Goal: Task Accomplishment & Management: Manage account settings

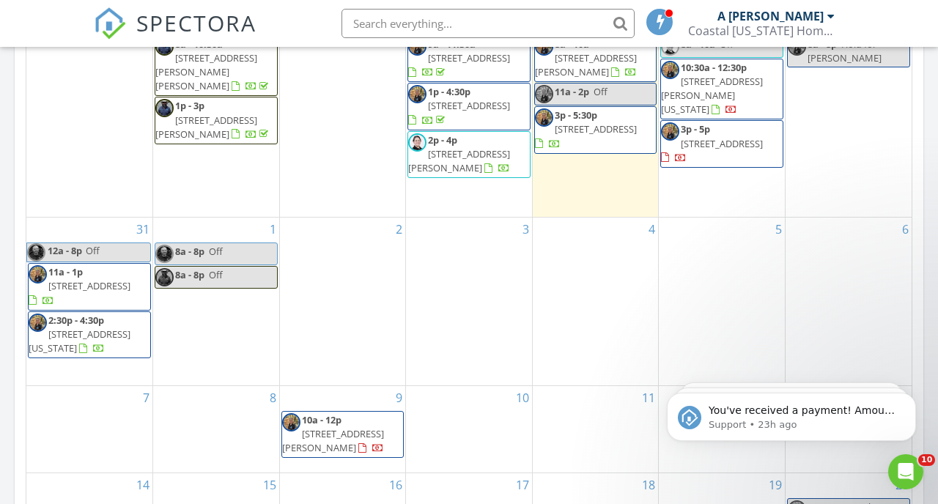
scroll to position [789, 0]
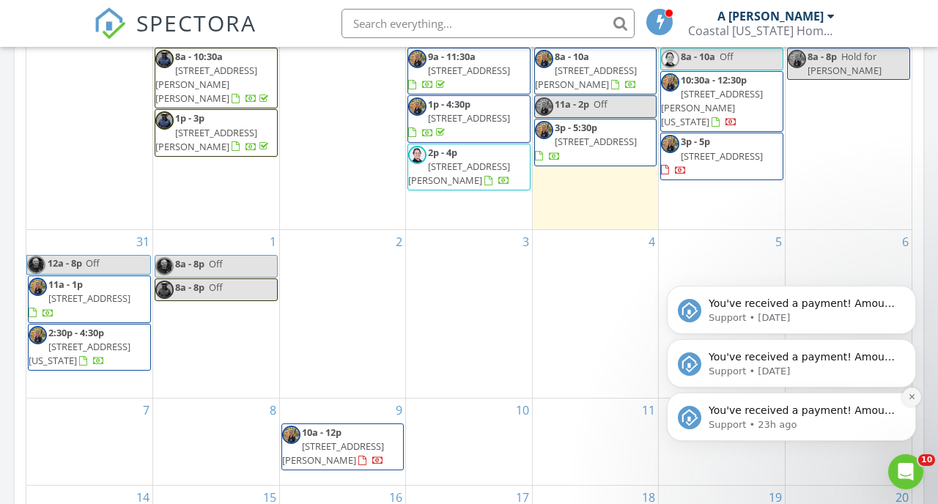
click at [908, 397] on icon "Dismiss notification" at bounding box center [912, 397] width 8 height 8
click at [910, 402] on button "Dismiss notification" at bounding box center [911, 397] width 19 height 19
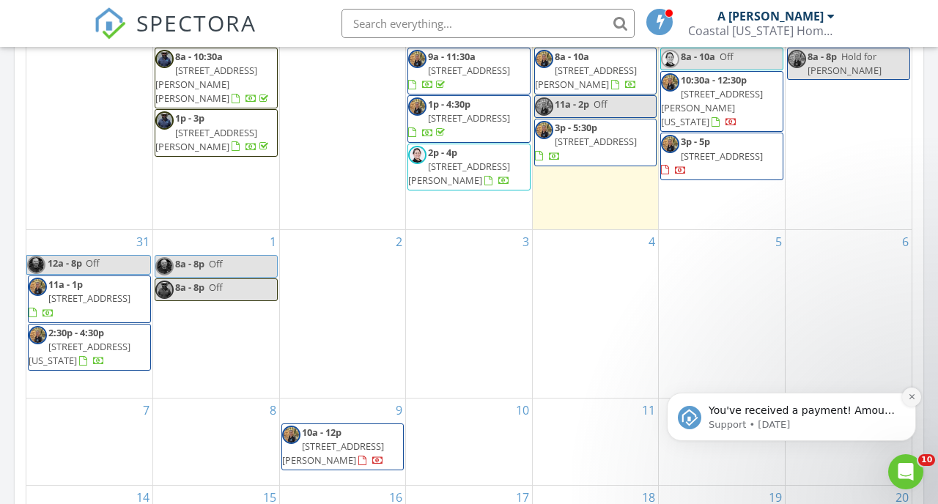
click at [910, 401] on icon "Dismiss notification" at bounding box center [912, 397] width 8 height 8
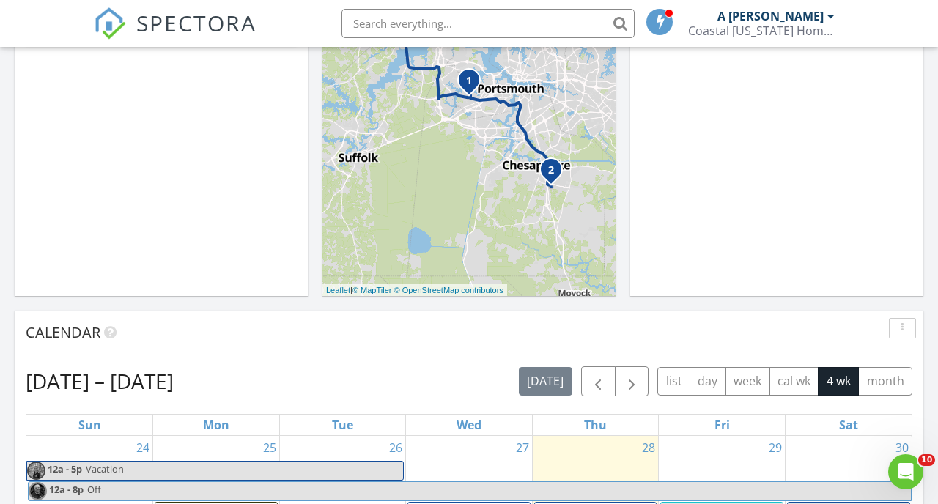
scroll to position [0, 0]
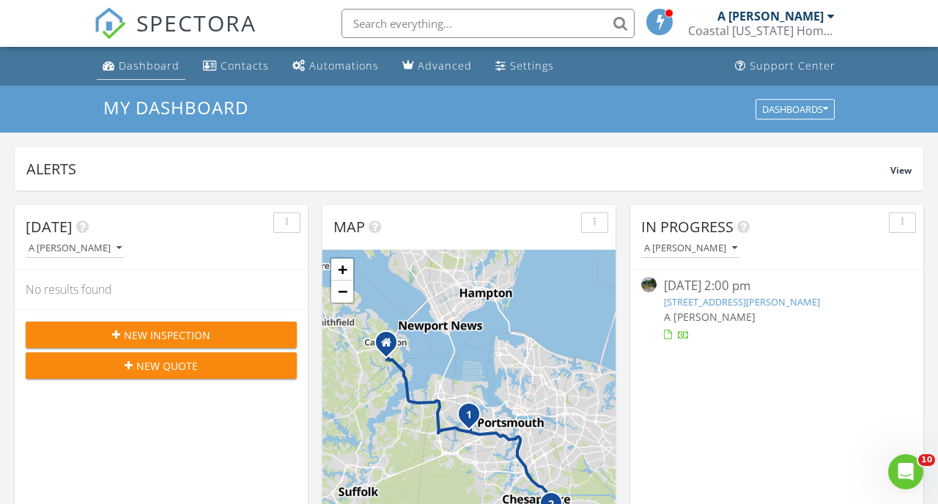
click at [141, 67] on div "Dashboard" at bounding box center [149, 66] width 61 height 14
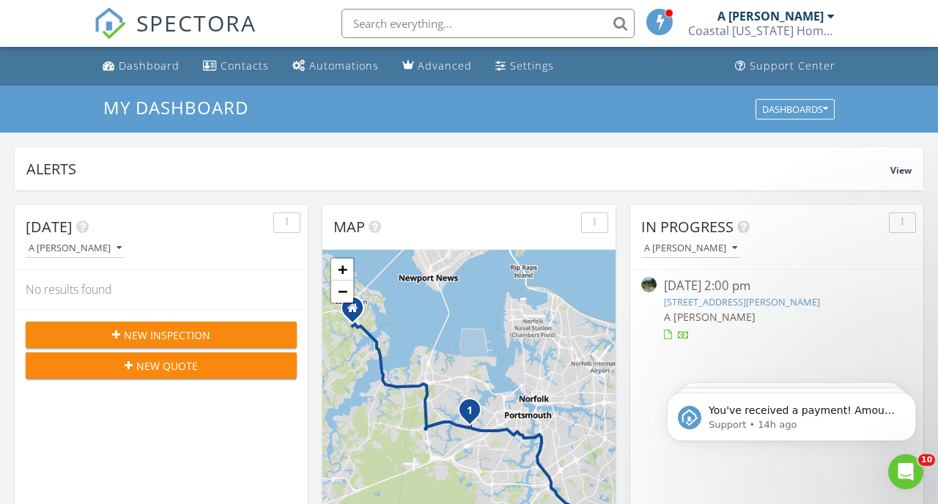
click at [732, 287] on div "[DATE] 2:00 pm" at bounding box center [777, 286] width 226 height 18
